Goal: Information Seeking & Learning: Check status

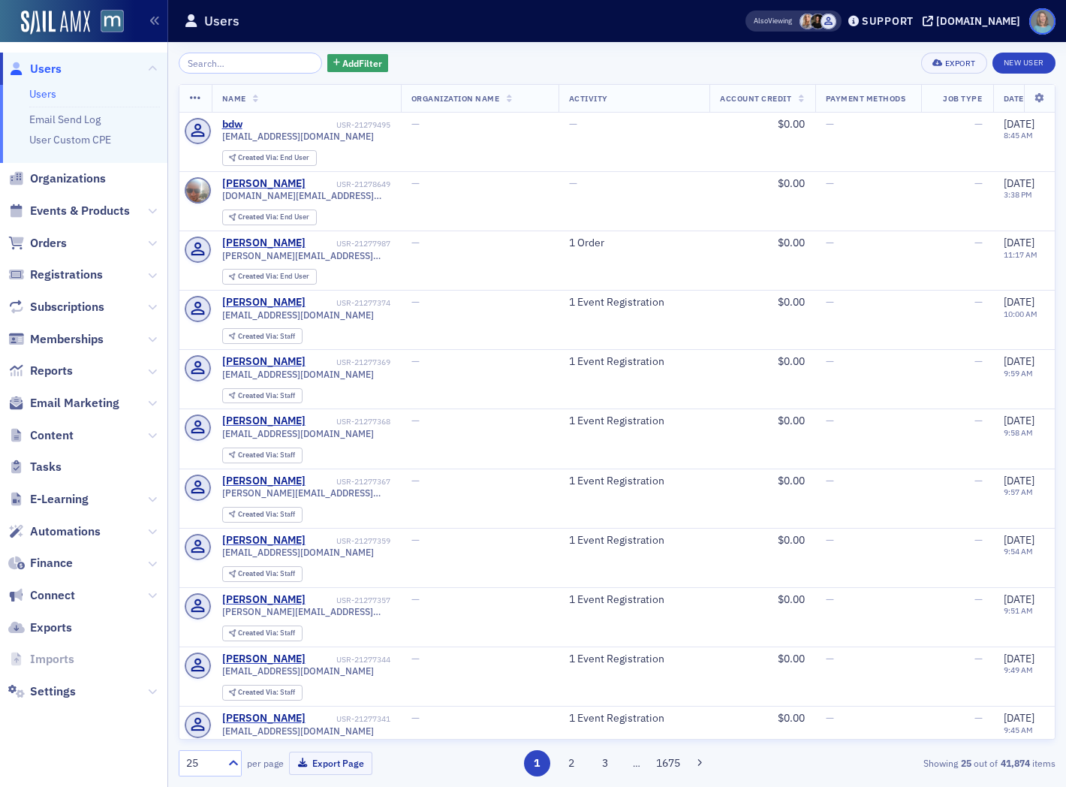
click at [1045, 21] on span at bounding box center [1042, 21] width 26 height 26
click at [102, 24] on img at bounding box center [112, 21] width 23 height 23
click at [99, 215] on span "Events & Products" at bounding box center [80, 211] width 100 height 17
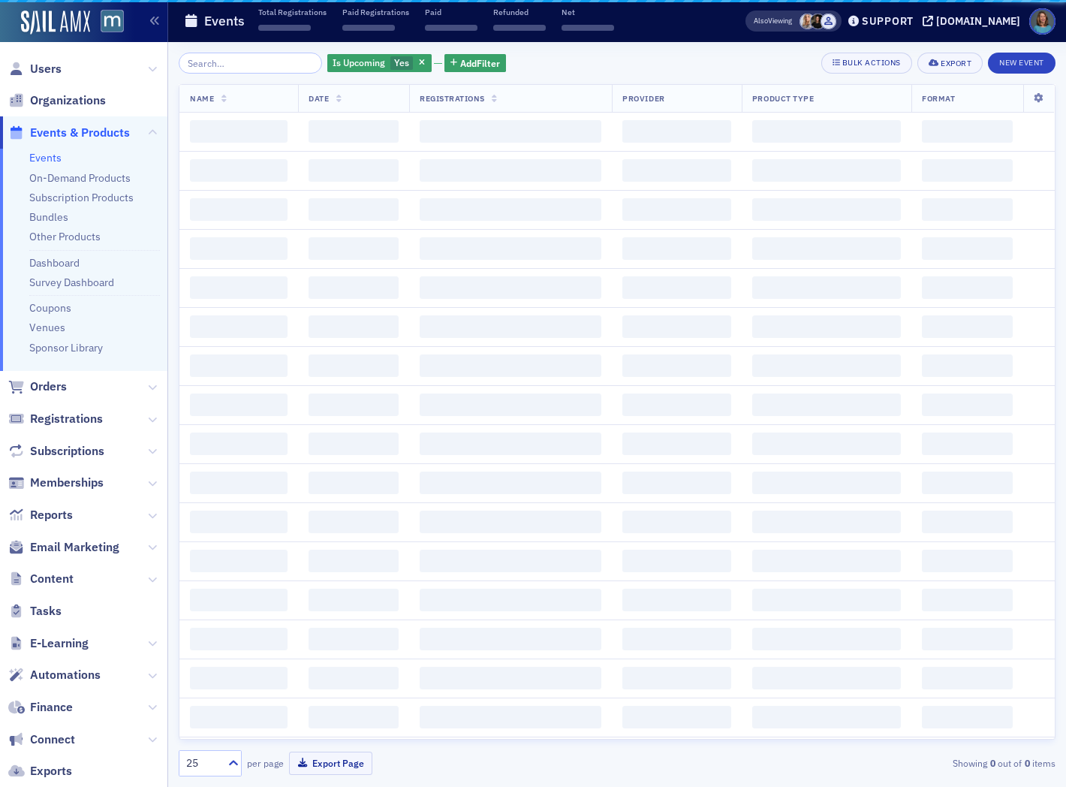
click at [260, 63] on input "search" at bounding box center [250, 63] width 143 height 21
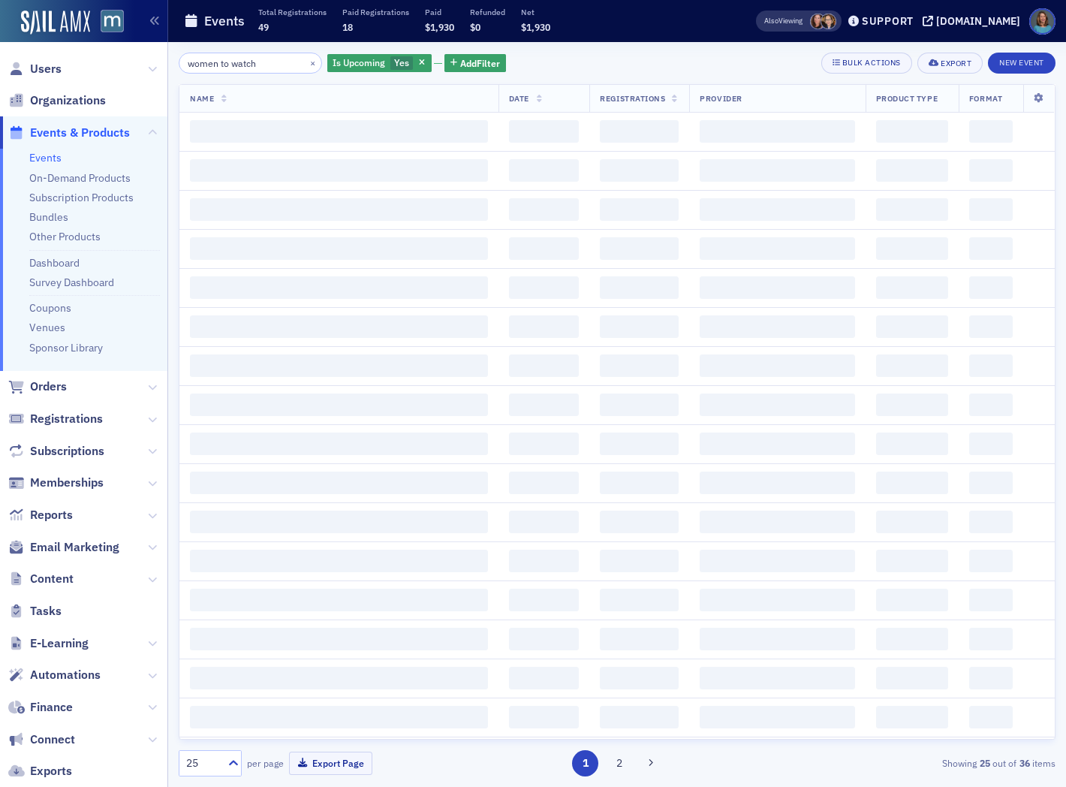
type input "women to watch"
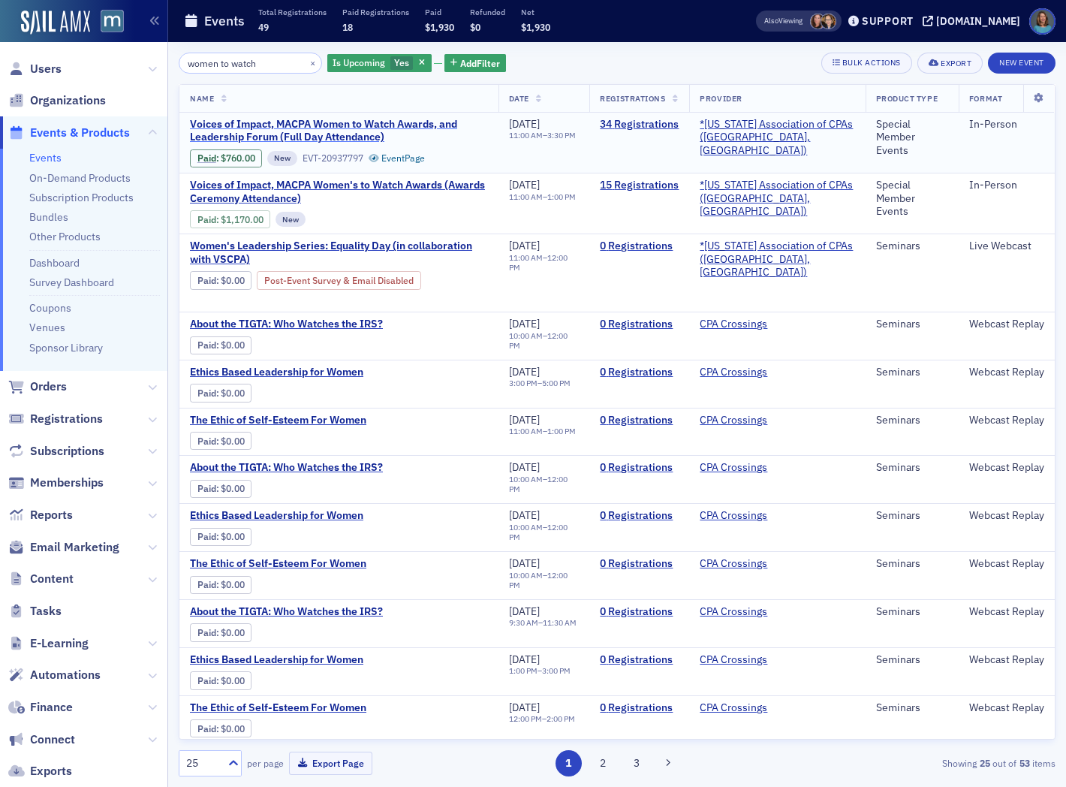
click at [305, 125] on span "Voices of Impact, MACPA Women to Watch Awards, and Leadership Forum (Full Day A…" at bounding box center [339, 131] width 298 height 26
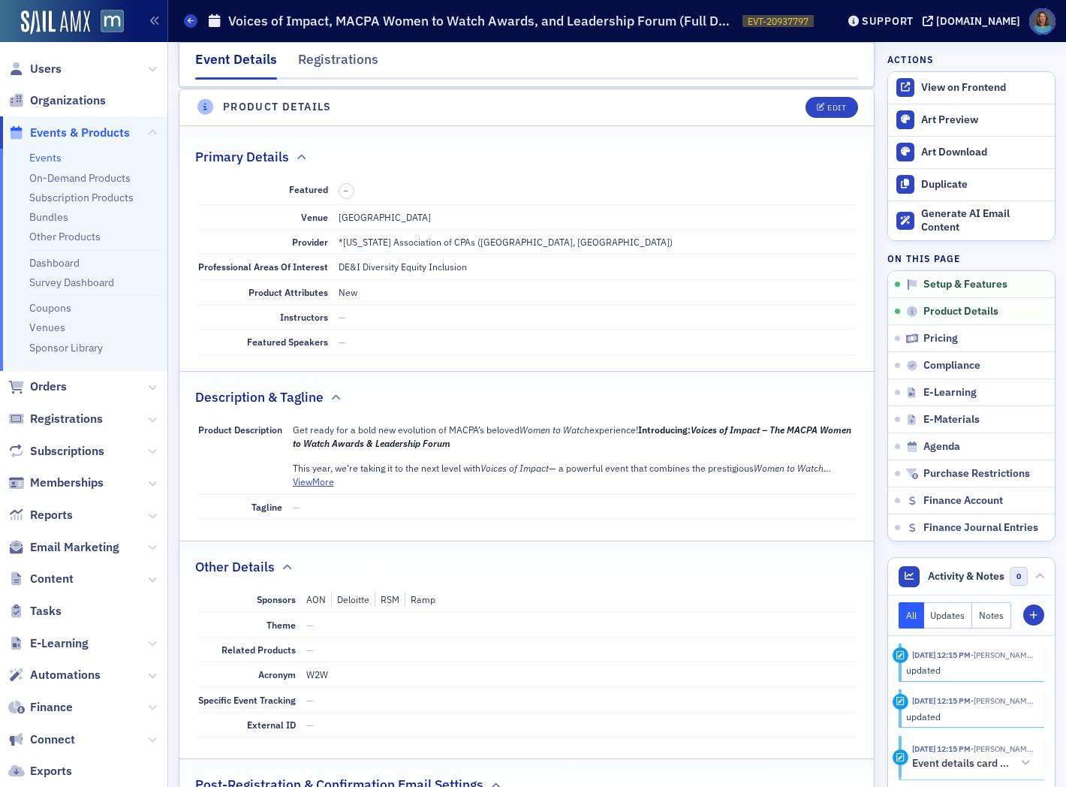
scroll to position [324, 0]
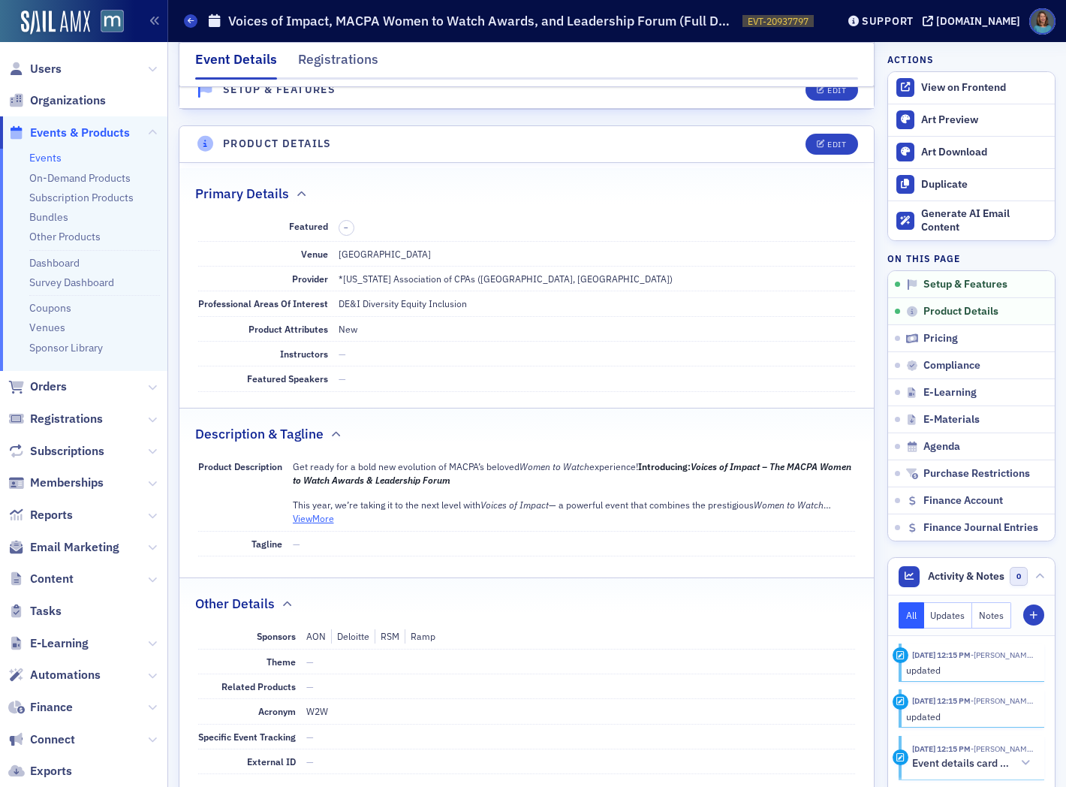
click at [313, 520] on button "View More" at bounding box center [313, 518] width 41 height 14
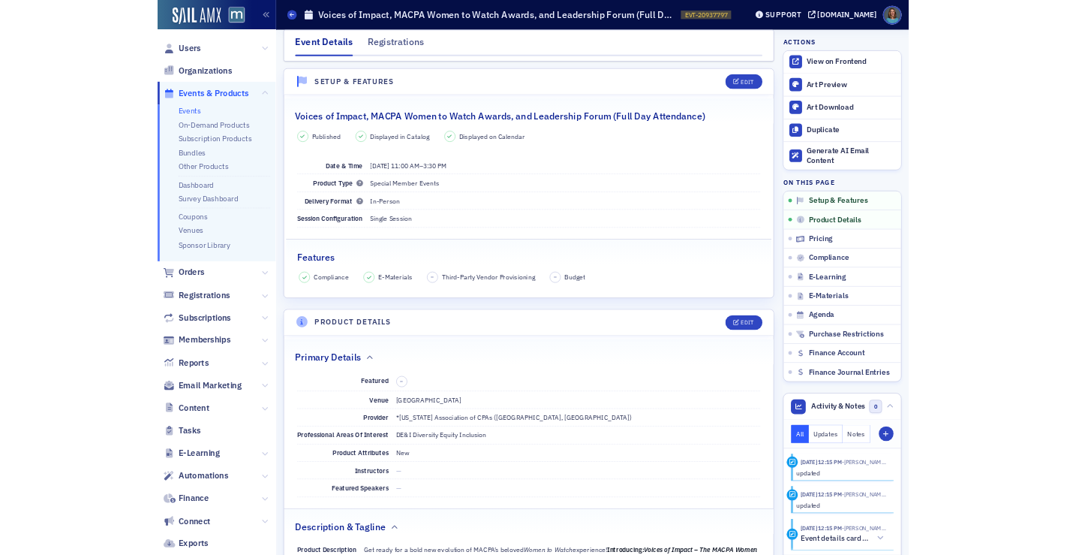
scroll to position [0, 0]
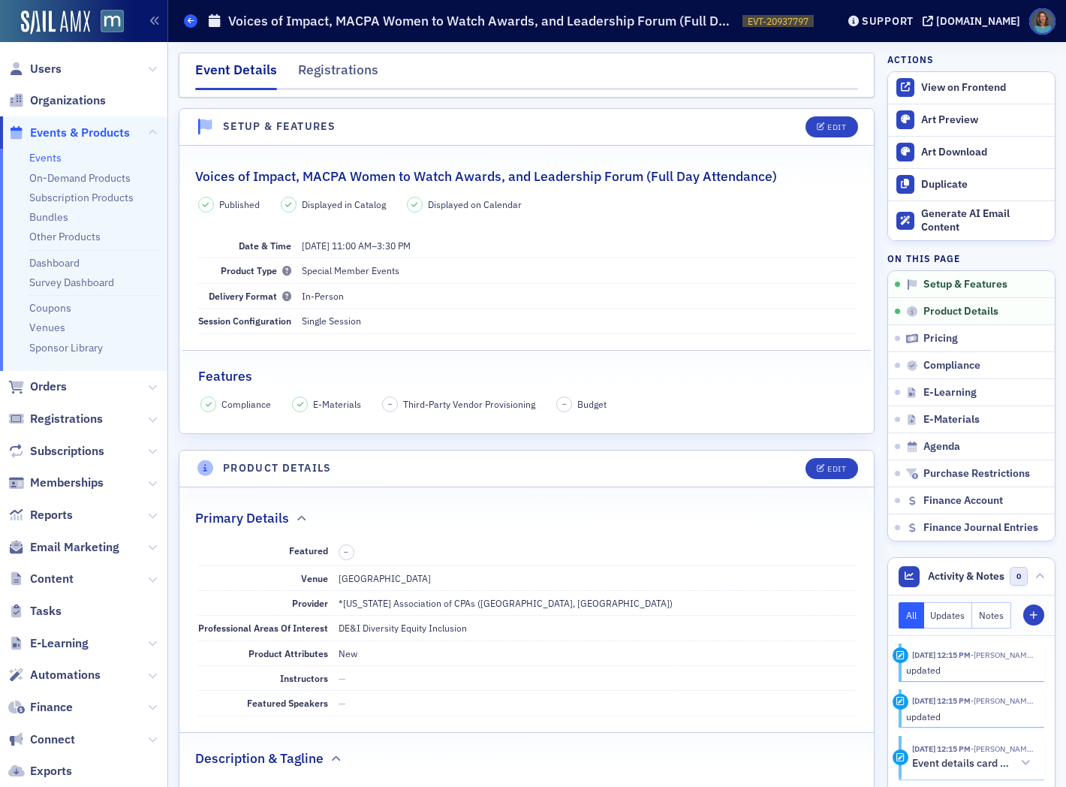
click at [189, 20] on icon at bounding box center [191, 20] width 6 height 7
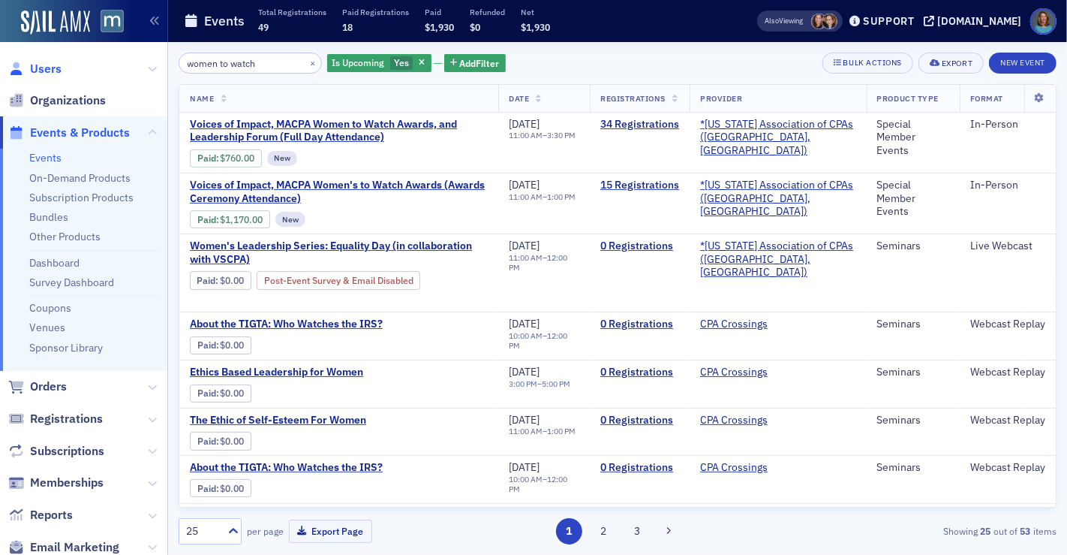
click at [44, 62] on span "Users" at bounding box center [46, 69] width 32 height 17
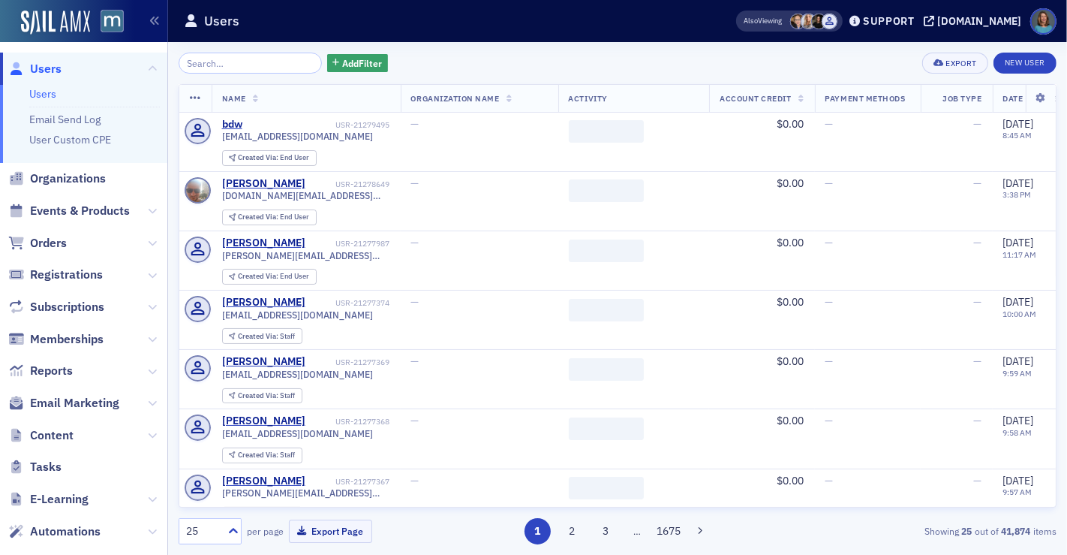
click at [228, 68] on input "search" at bounding box center [250, 63] width 143 height 21
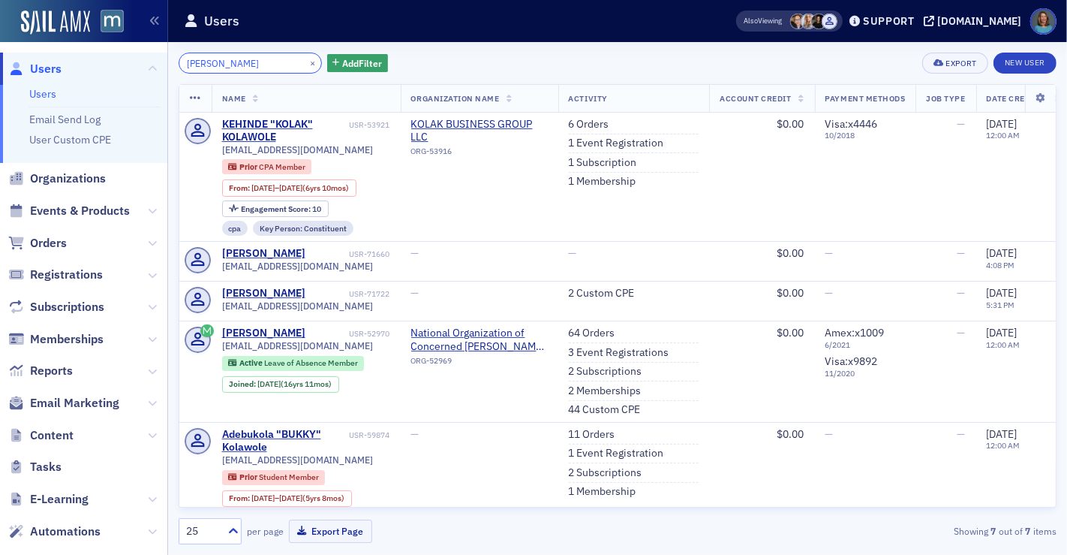
drag, startPoint x: 273, startPoint y: 65, endPoint x: 151, endPoint y: 42, distance: 124.5
click at [151, 42] on div "Users Users Email Send Log User Custom CPE Organizations Events & Products Orde…" at bounding box center [533, 277] width 1067 height 555
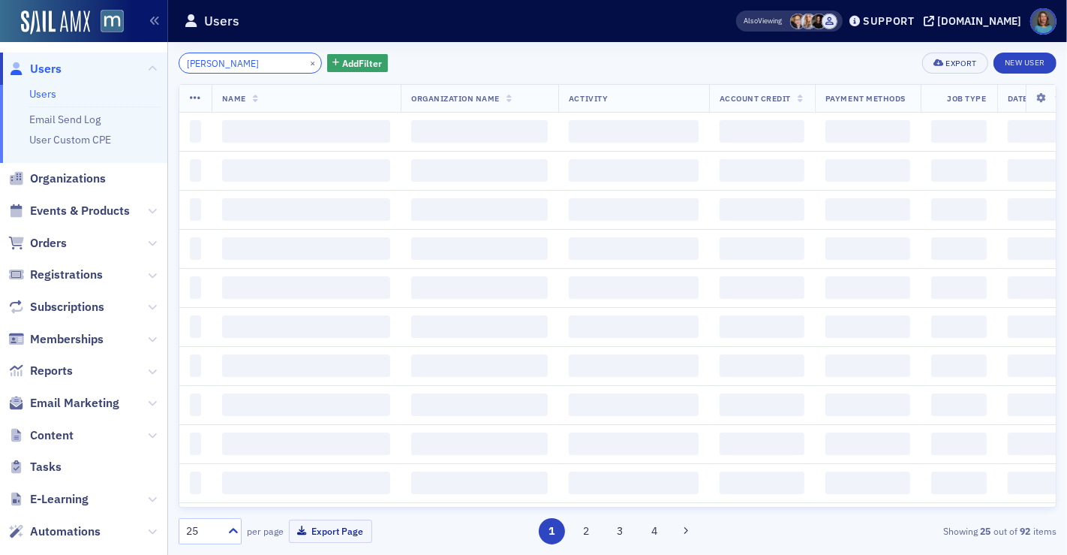
type input "[PERSON_NAME]"
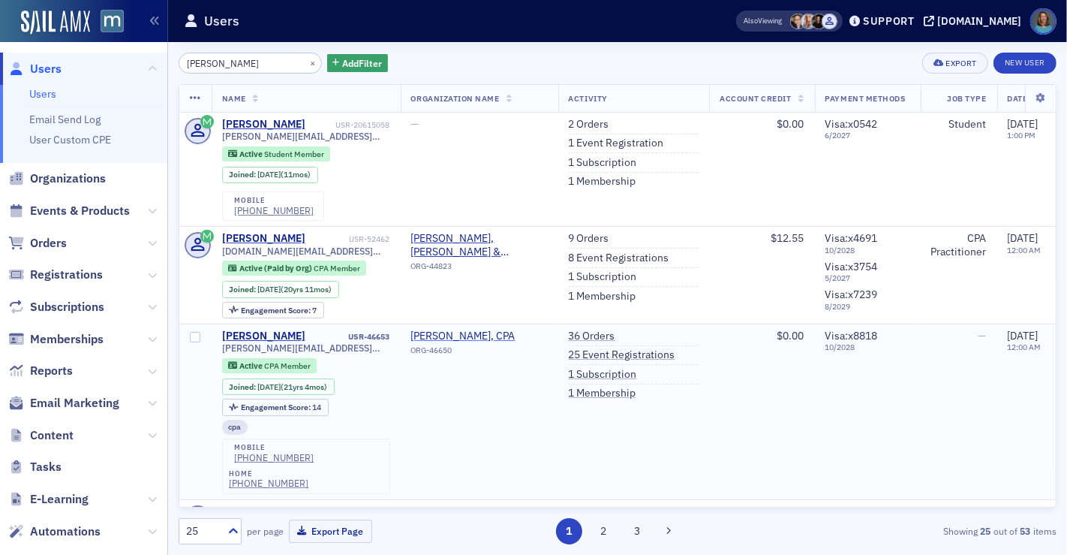
click at [477, 338] on span "[PERSON_NAME], CPA" at bounding box center [479, 336] width 137 height 14
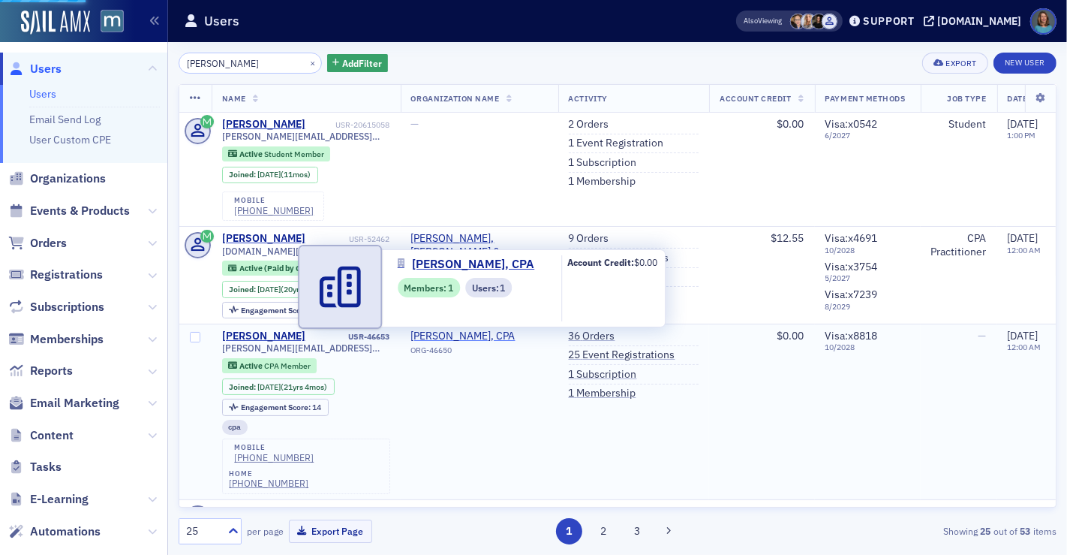
select select "US"
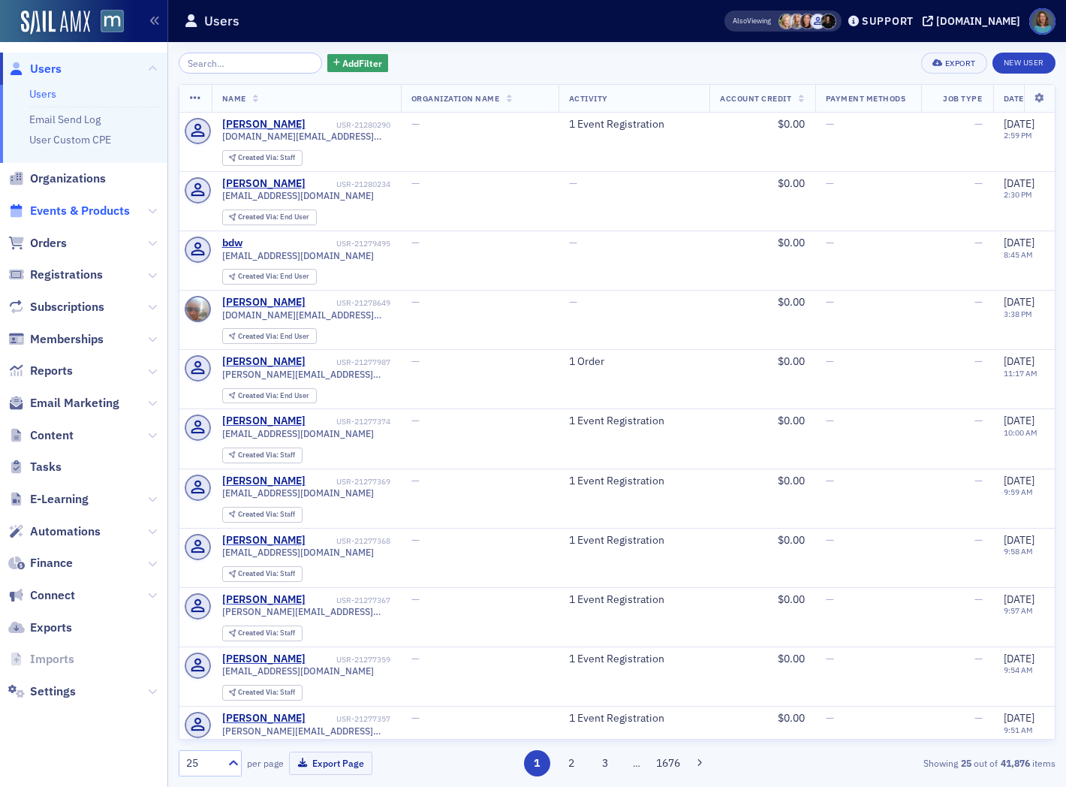
click at [61, 208] on span "Events & Products" at bounding box center [80, 211] width 100 height 17
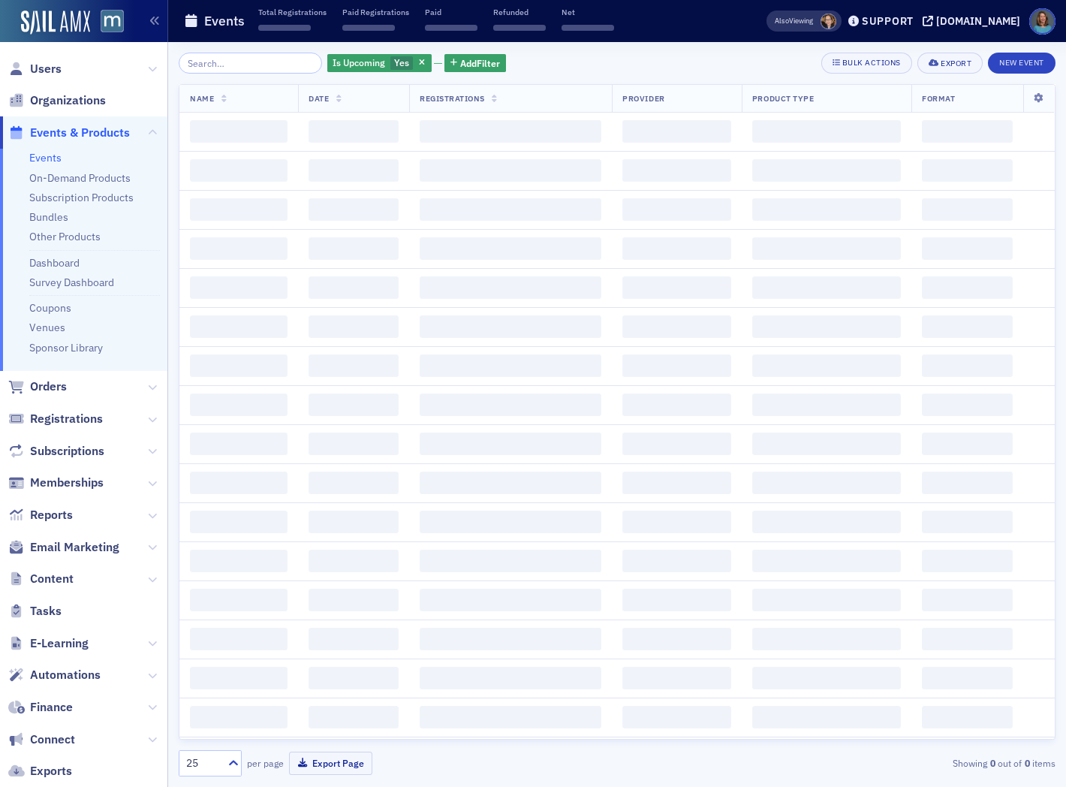
click at [250, 62] on input "search" at bounding box center [250, 63] width 143 height 21
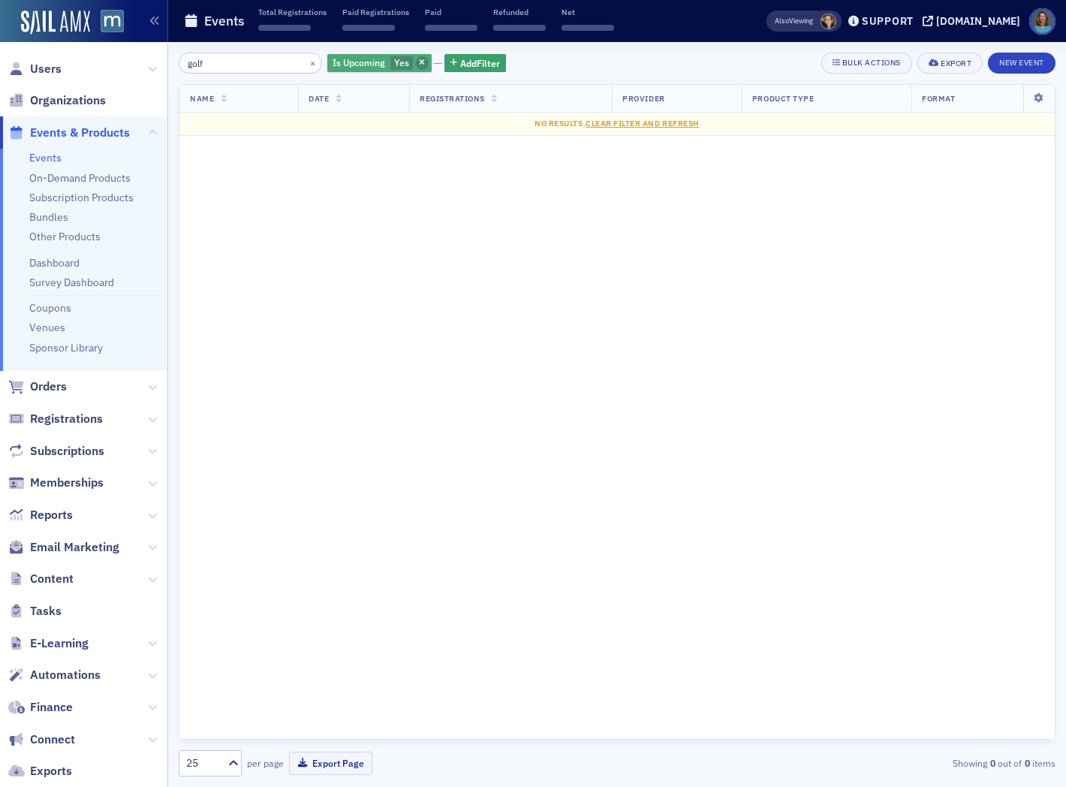
type input "golf"
click at [416, 66] on span "button" at bounding box center [423, 63] width 14 height 14
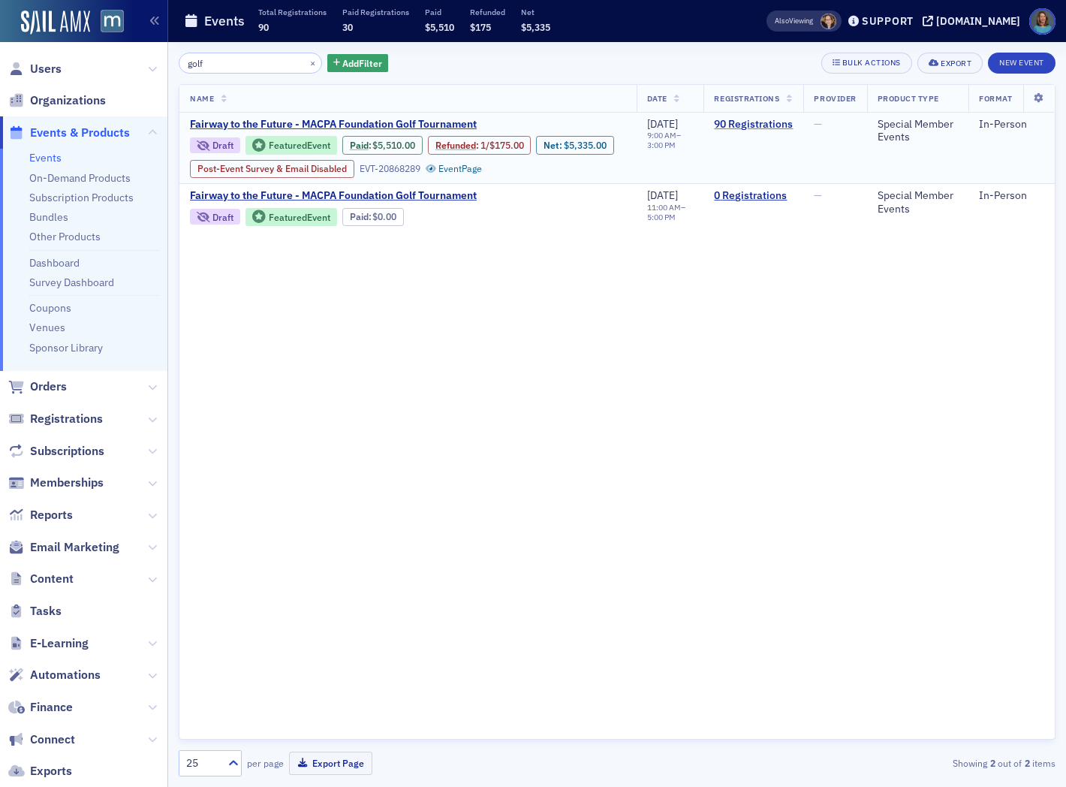
click at [775, 125] on link "90 Registrations" at bounding box center [753, 125] width 79 height 14
